Goal: Information Seeking & Learning: Find specific fact

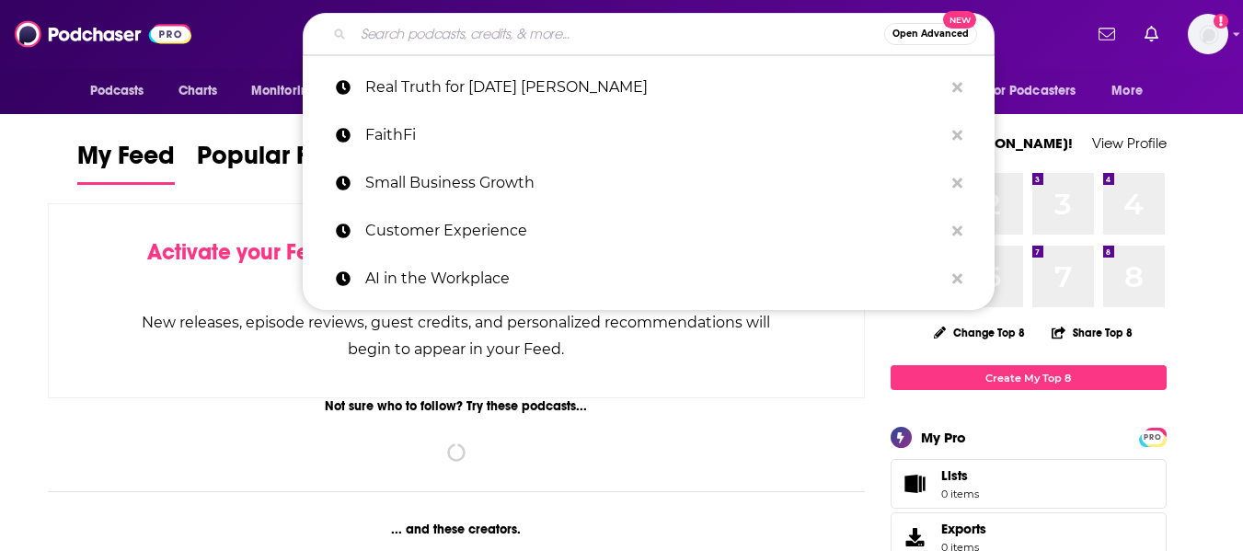
click at [508, 42] on input "Search podcasts, credits, & more..." at bounding box center [618, 33] width 531 height 29
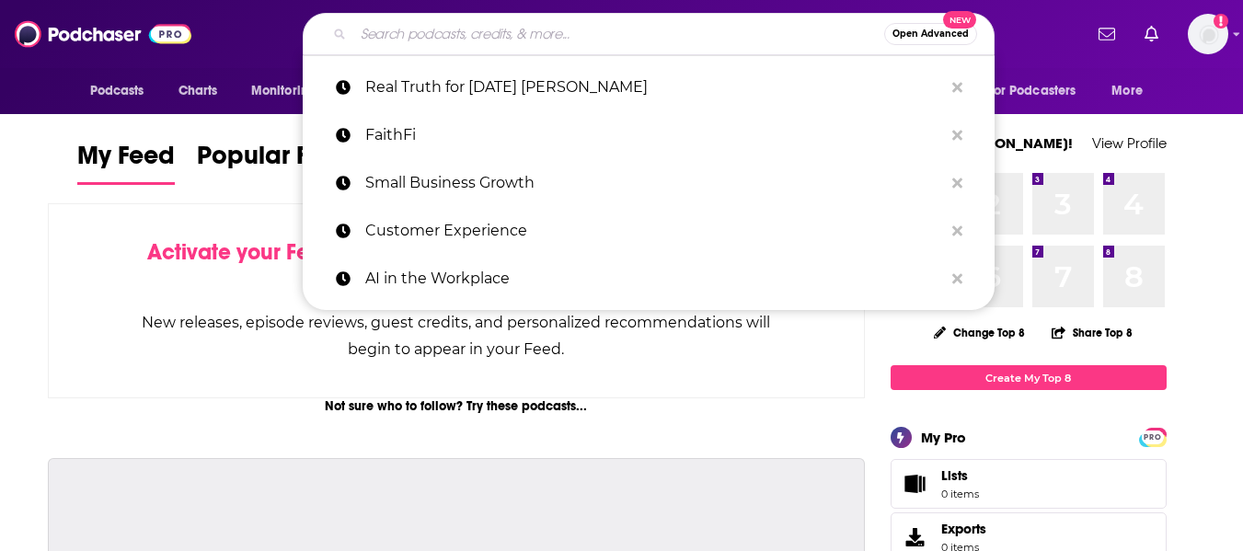
paste input "S.M.A.R.T. Performance"
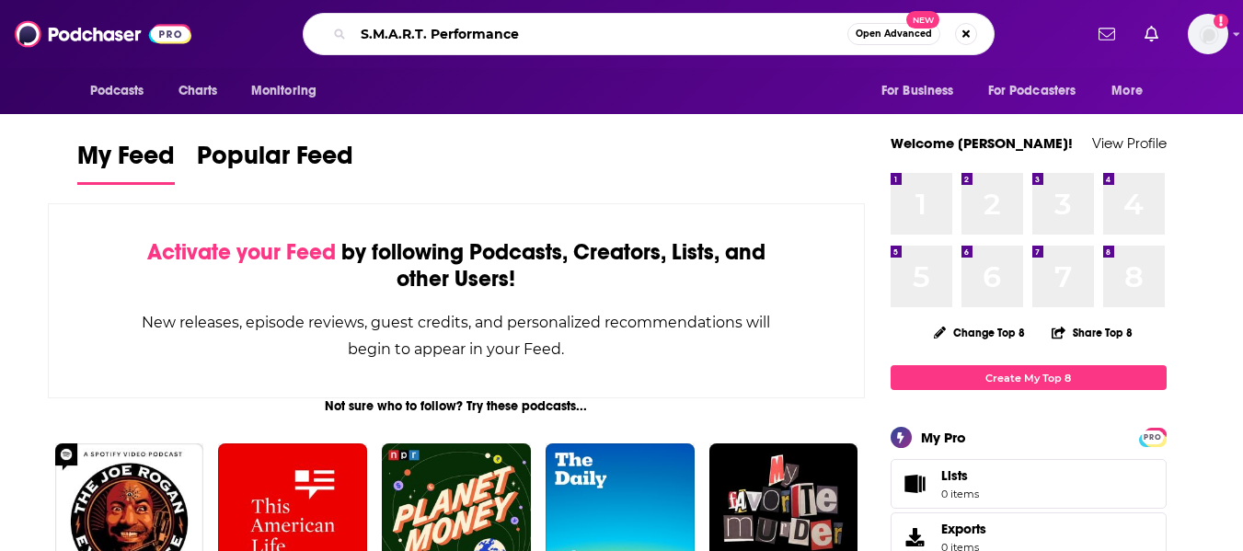
type input "S.M.A.R.T. Performance"
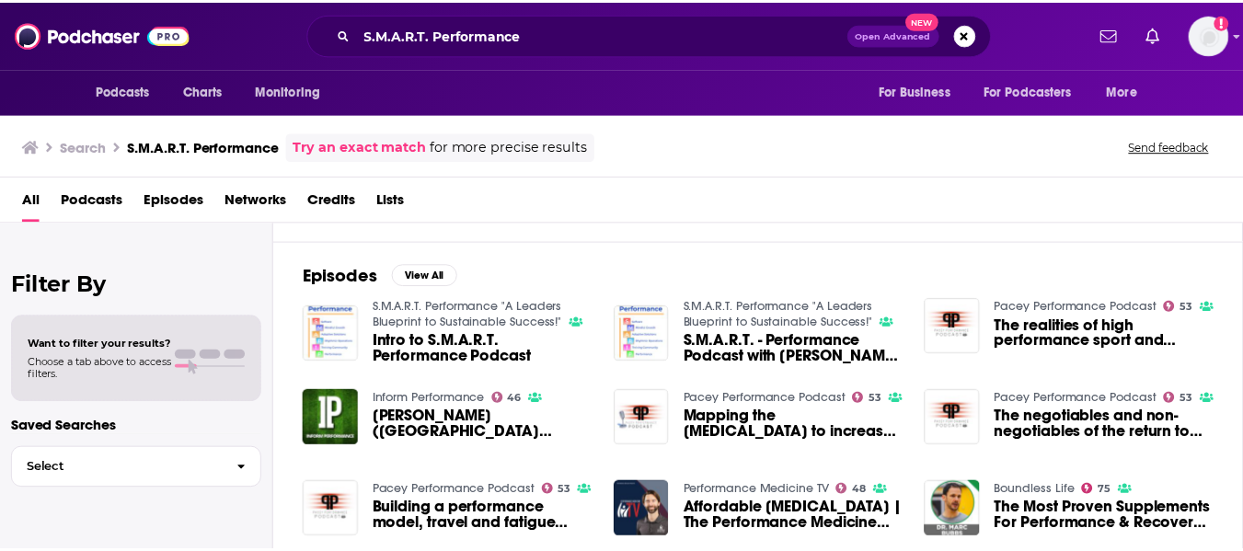
scroll to position [185, 0]
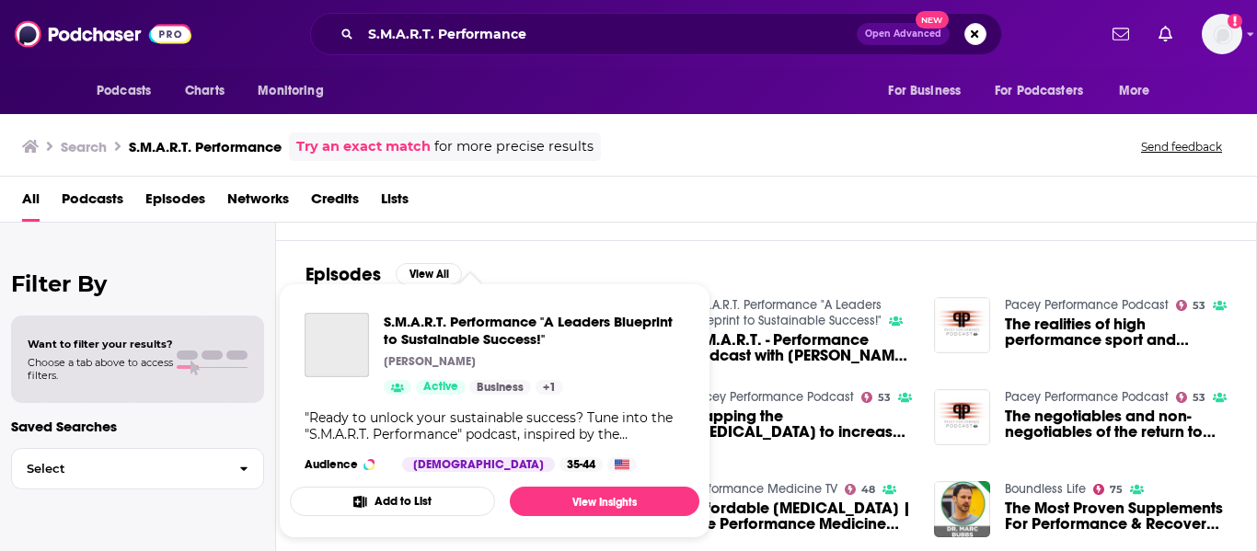
click at [501, 305] on div "S.M.A.R.T. Performance "A Leaders Blueprint to Sustainable Success!" [PERSON_NA…" at bounding box center [494, 392] width 409 height 189
click at [481, 325] on span "S.M.A.R.T. Performance "A Leaders Blueprint to Sustainable Success!"" at bounding box center [534, 330] width 301 height 35
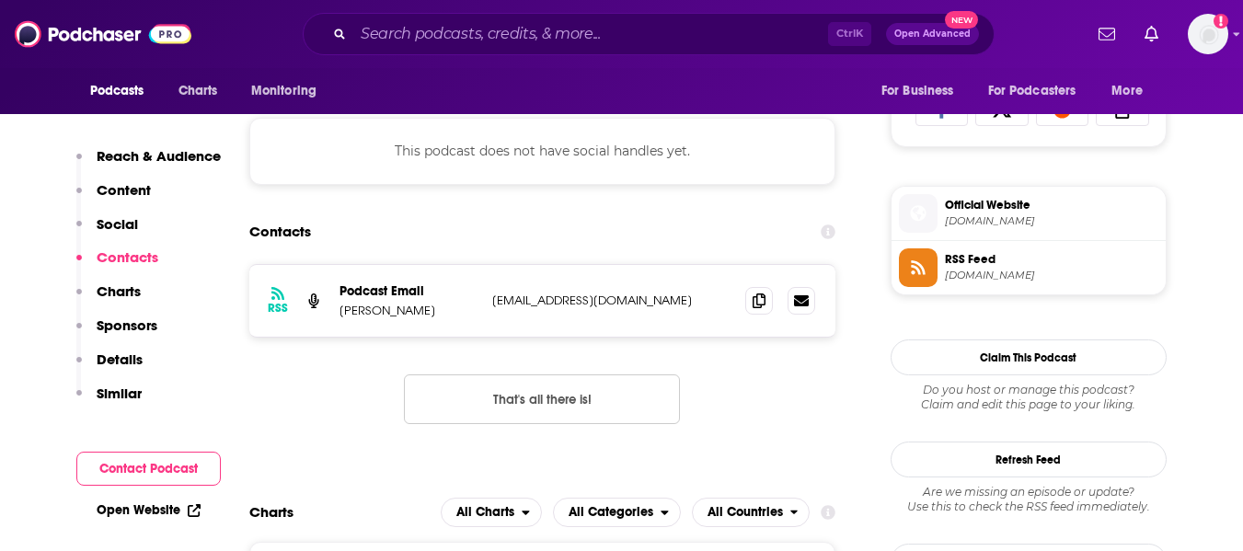
scroll to position [1229, 0]
click at [764, 305] on icon at bounding box center [759, 299] width 13 height 15
click at [761, 303] on icon at bounding box center [759, 299] width 13 height 15
click at [752, 303] on span at bounding box center [759, 299] width 28 height 28
